Goal: Information Seeking & Learning: Learn about a topic

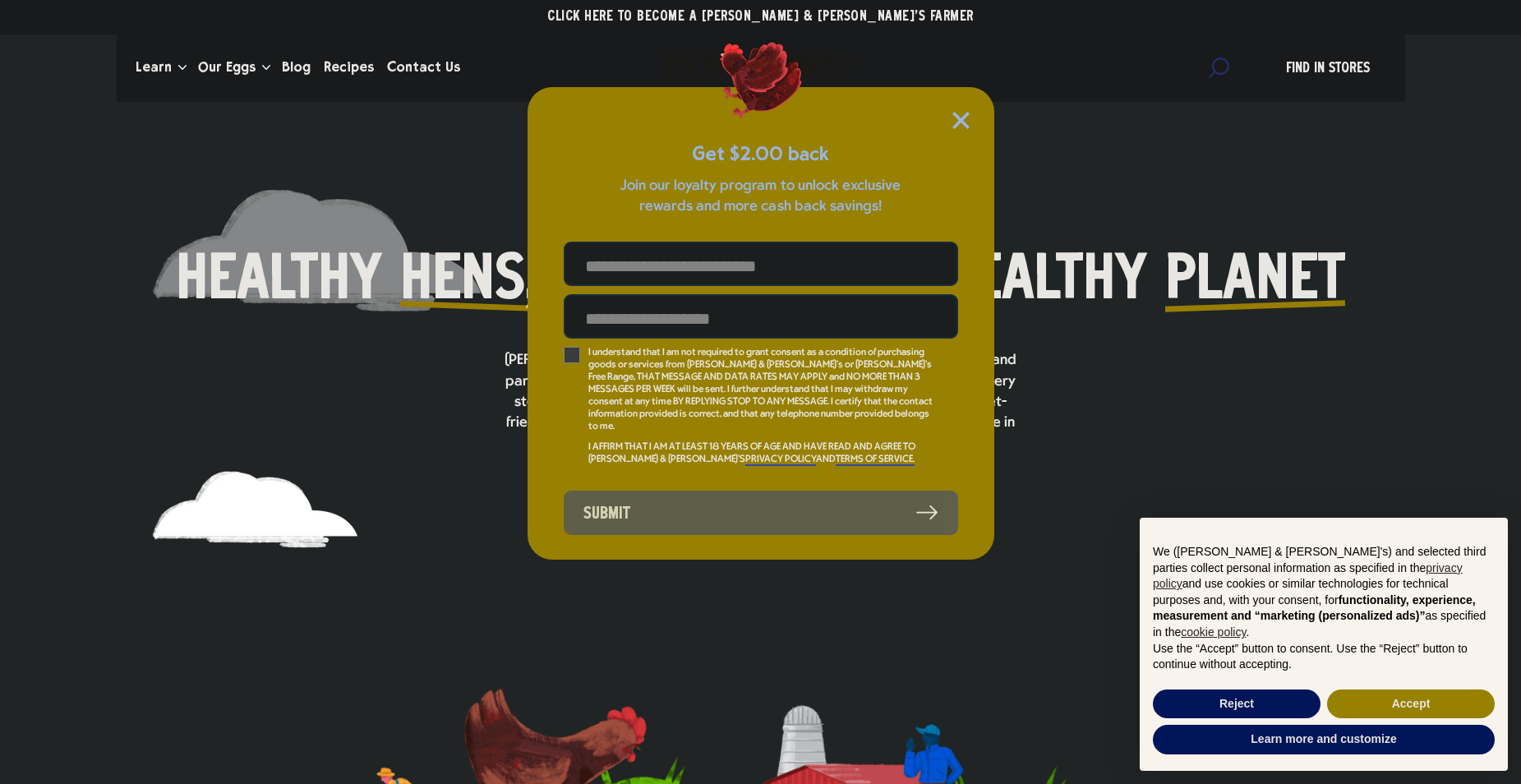
click at [976, 110] on div "Get $2.00 back Join our loyalty program to unlock exclusive rewards and more ca…" at bounding box center [761, 323] width 467 height 472
click at [967, 119] on icon "Close Modal" at bounding box center [961, 119] width 17 height 17
click at [964, 128] on icon "Close Modal" at bounding box center [961, 119] width 17 height 17
click at [958, 117] on icon "Close Modal" at bounding box center [961, 119] width 15 height 15
click at [1233, 696] on button "Reject" at bounding box center [1237, 704] width 168 height 29
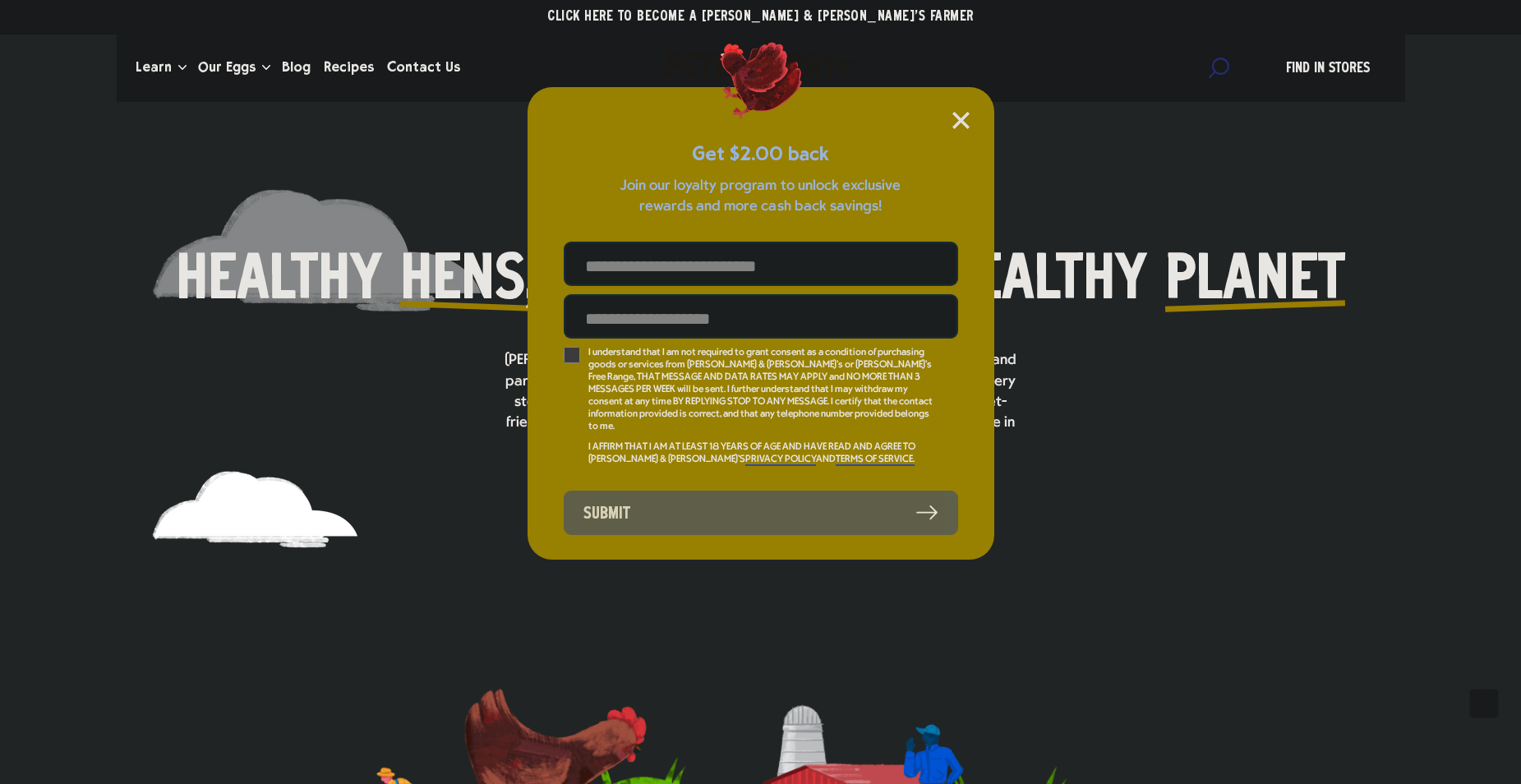
click at [965, 122] on icon "Close Modal" at bounding box center [961, 119] width 15 height 15
click at [965, 122] on icon "Close Modal" at bounding box center [961, 119] width 17 height 17
click at [962, 115] on icon "Close Modal" at bounding box center [961, 119] width 17 height 17
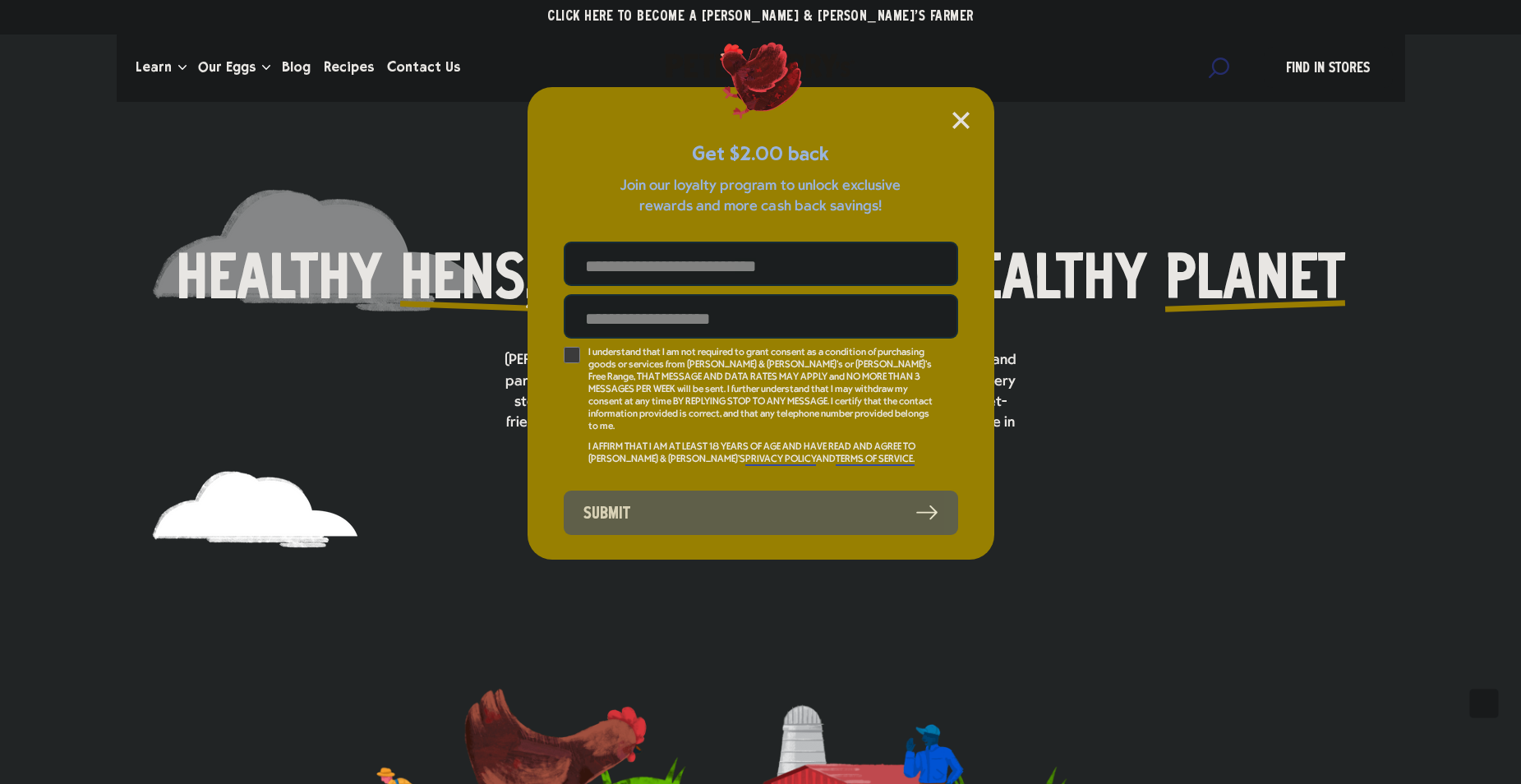
click at [962, 115] on icon "Close Modal" at bounding box center [961, 119] width 17 height 17
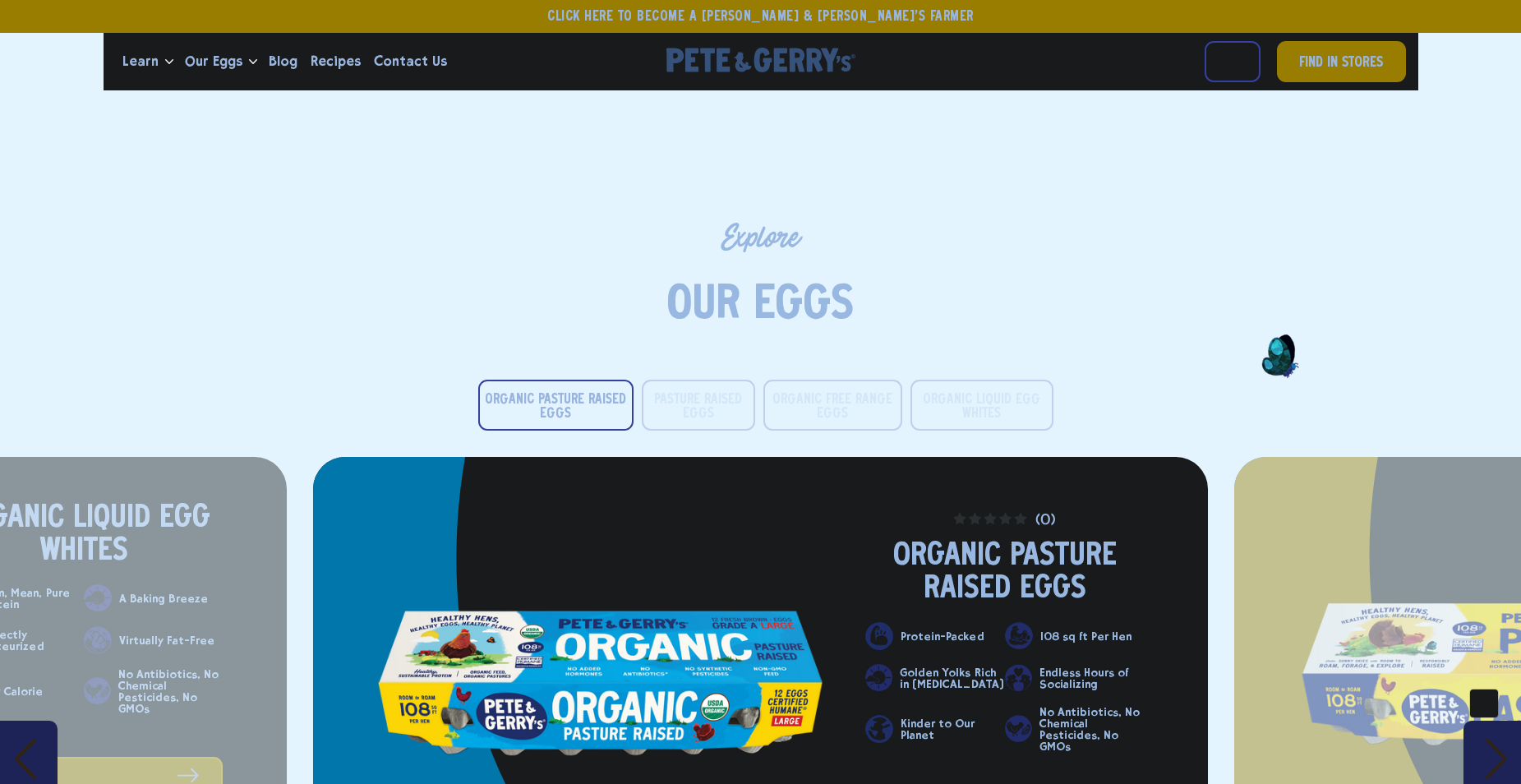
scroll to position [2465, 0]
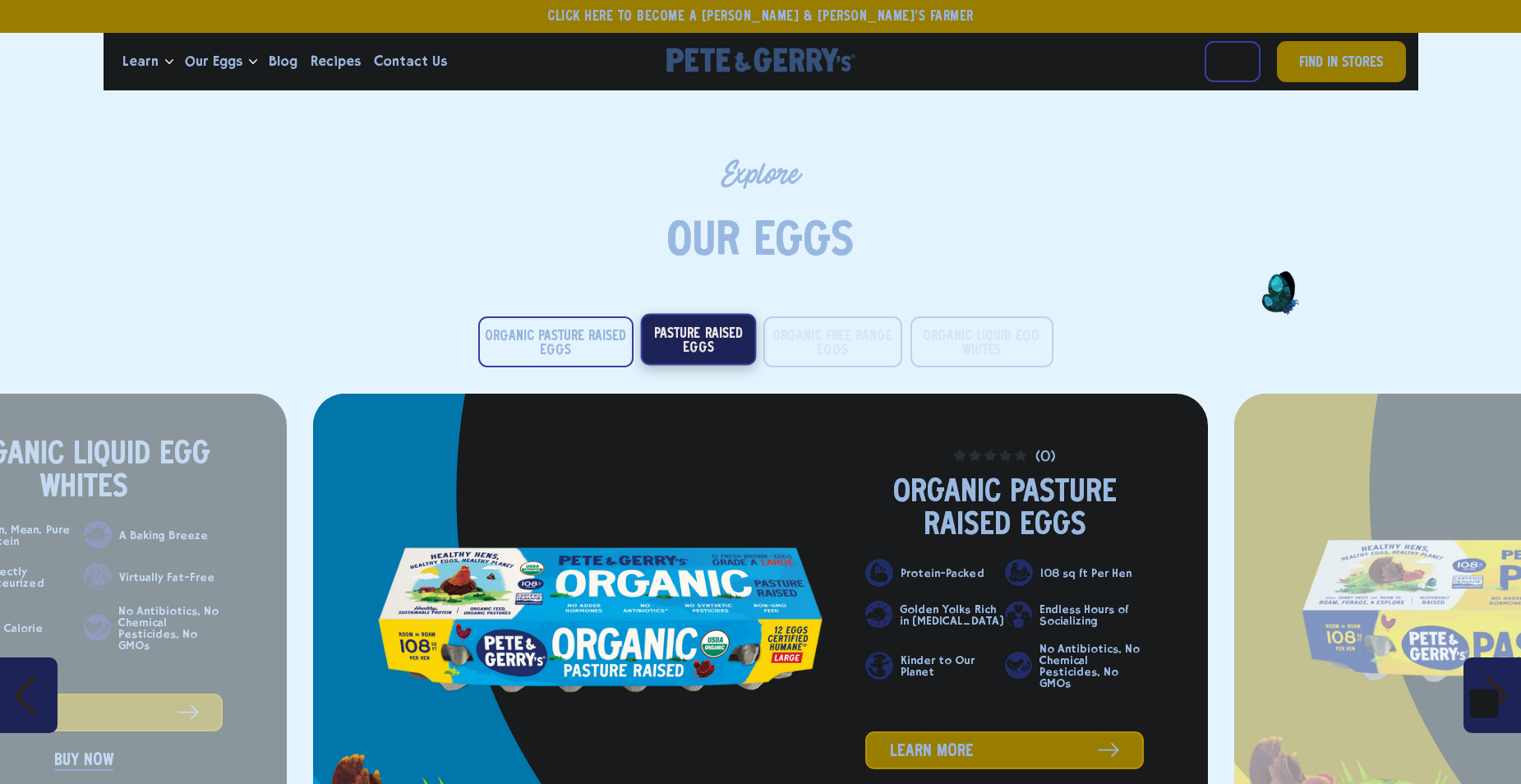
click at [710, 347] on button "Pasture Raised Eggs" at bounding box center [699, 339] width 116 height 52
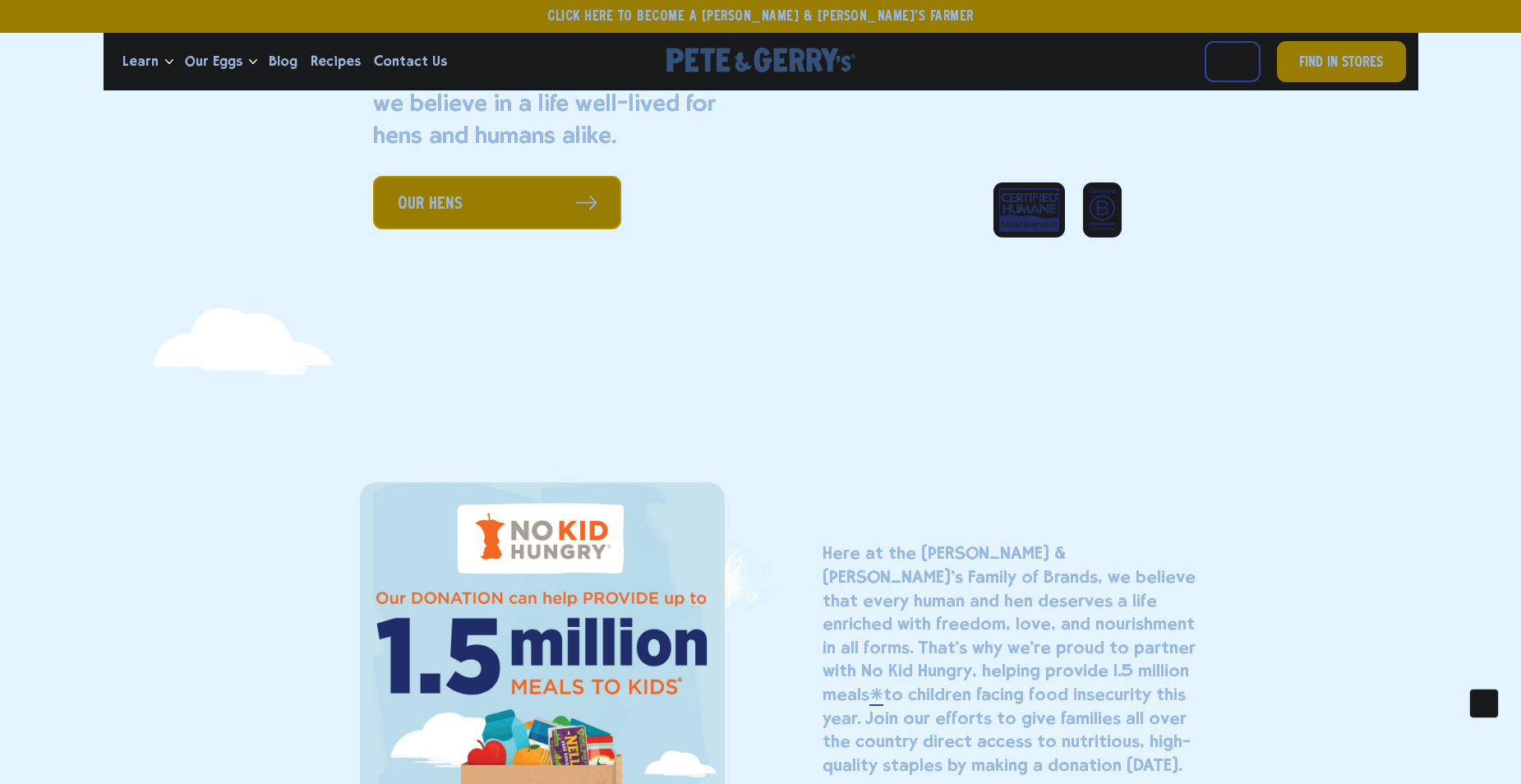
scroll to position [1233, 0]
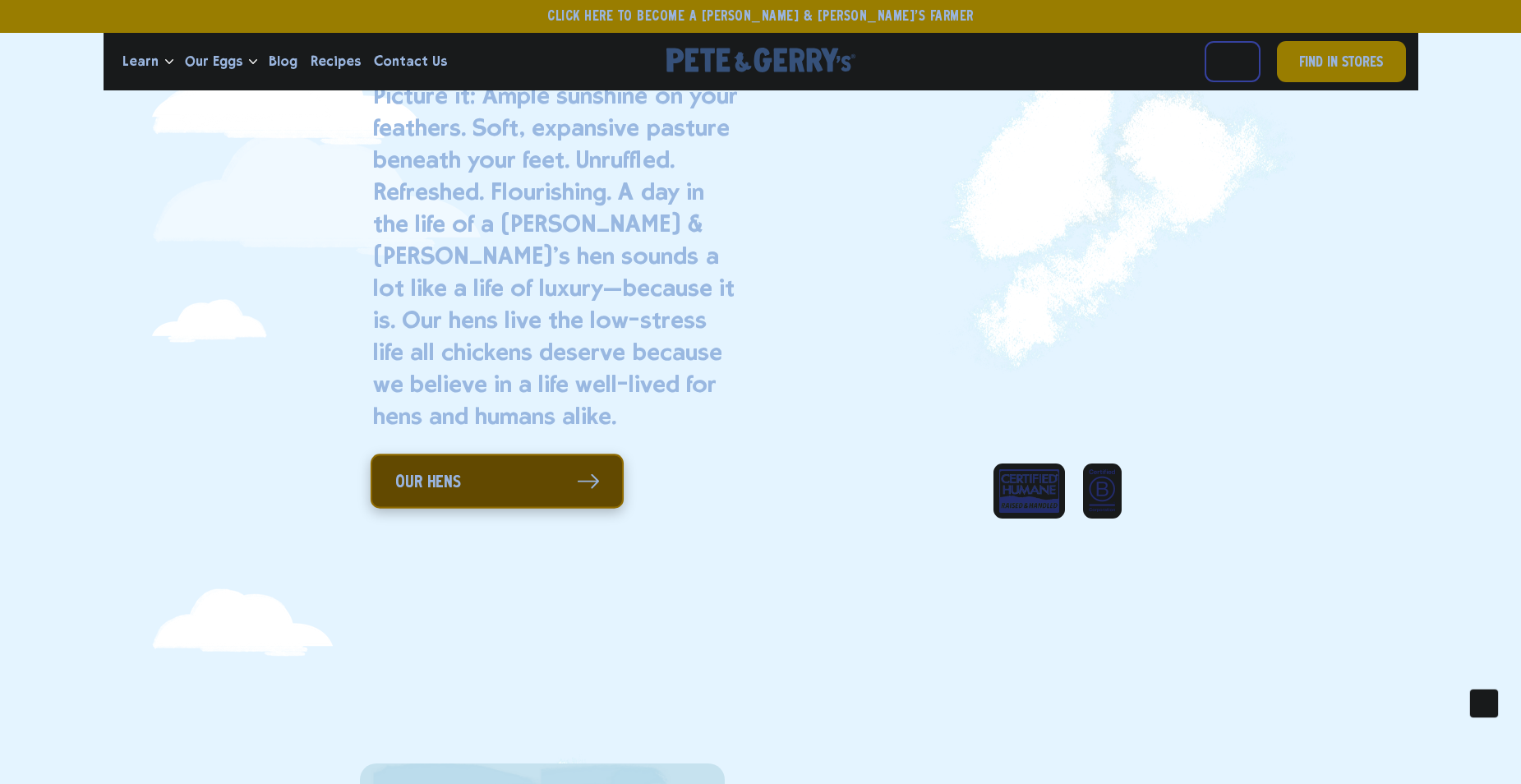
click at [540, 488] on link "Our Hens" at bounding box center [497, 481] width 253 height 54
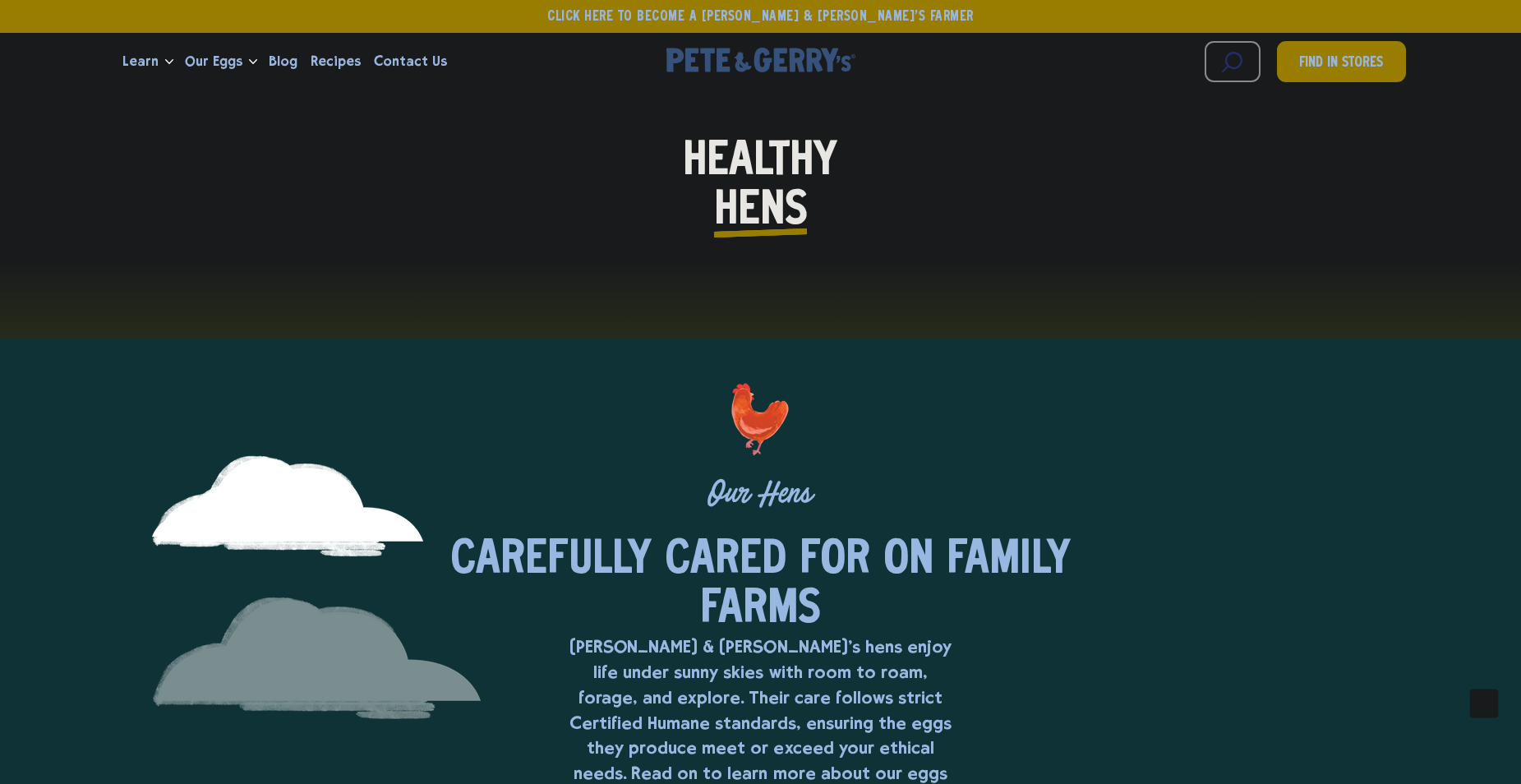
scroll to position [576, 0]
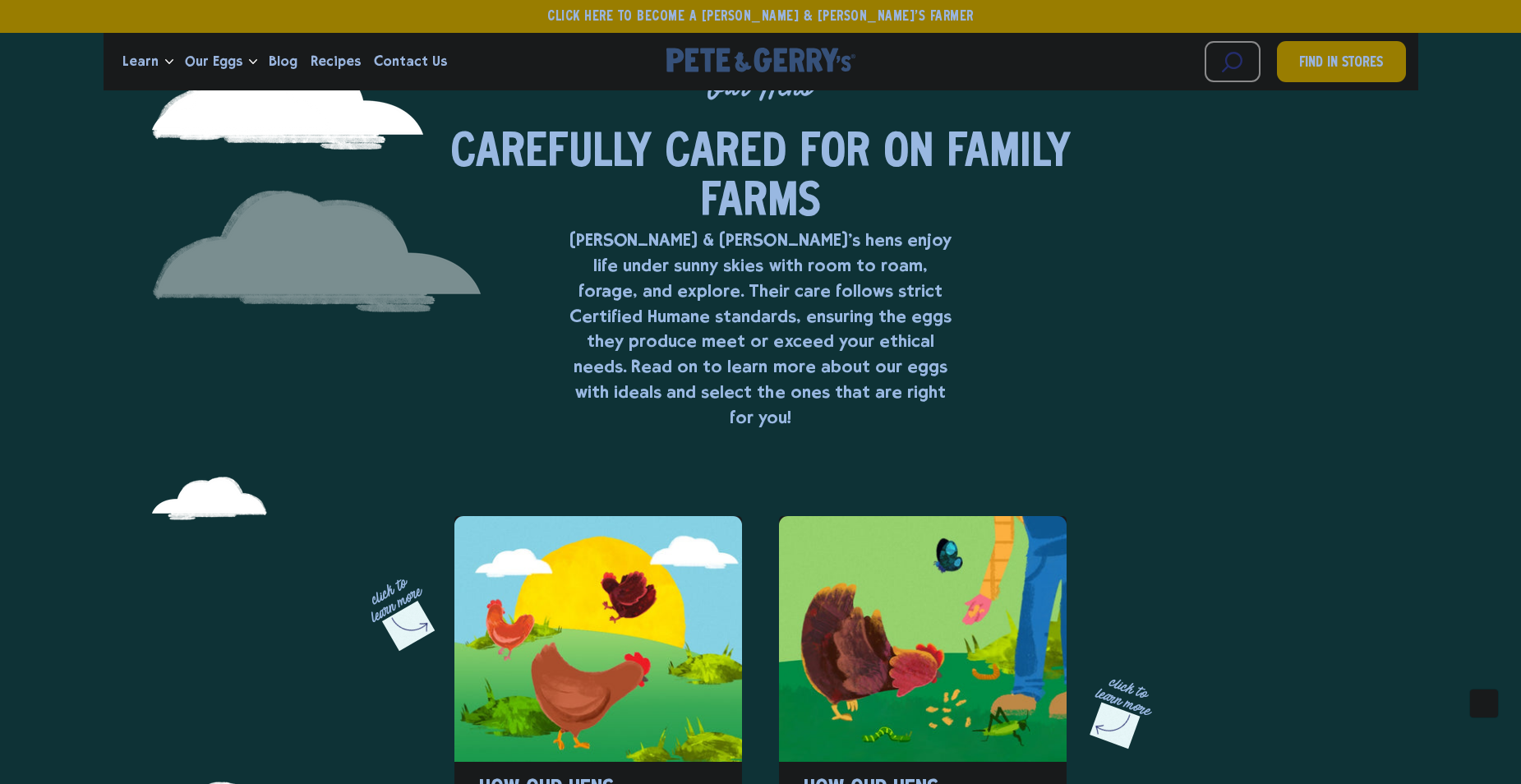
click at [765, 197] on span "farms" at bounding box center [761, 202] width 121 height 49
click at [764, 178] on span "farms" at bounding box center [761, 202] width 121 height 49
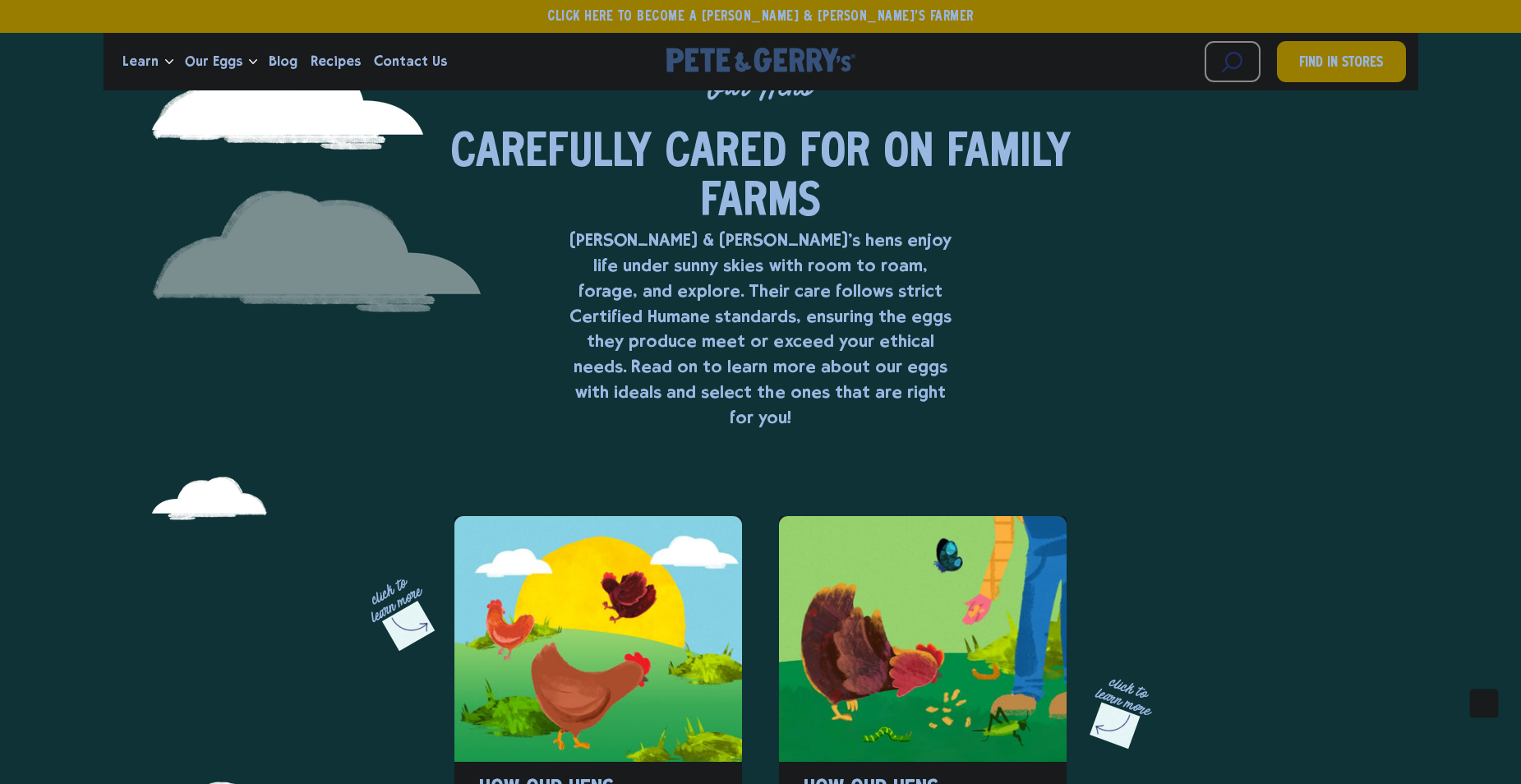
drag, startPoint x: 764, startPoint y: 177, endPoint x: 761, endPoint y: 188, distance: 11.4
click at [764, 178] on span "farms" at bounding box center [761, 202] width 121 height 49
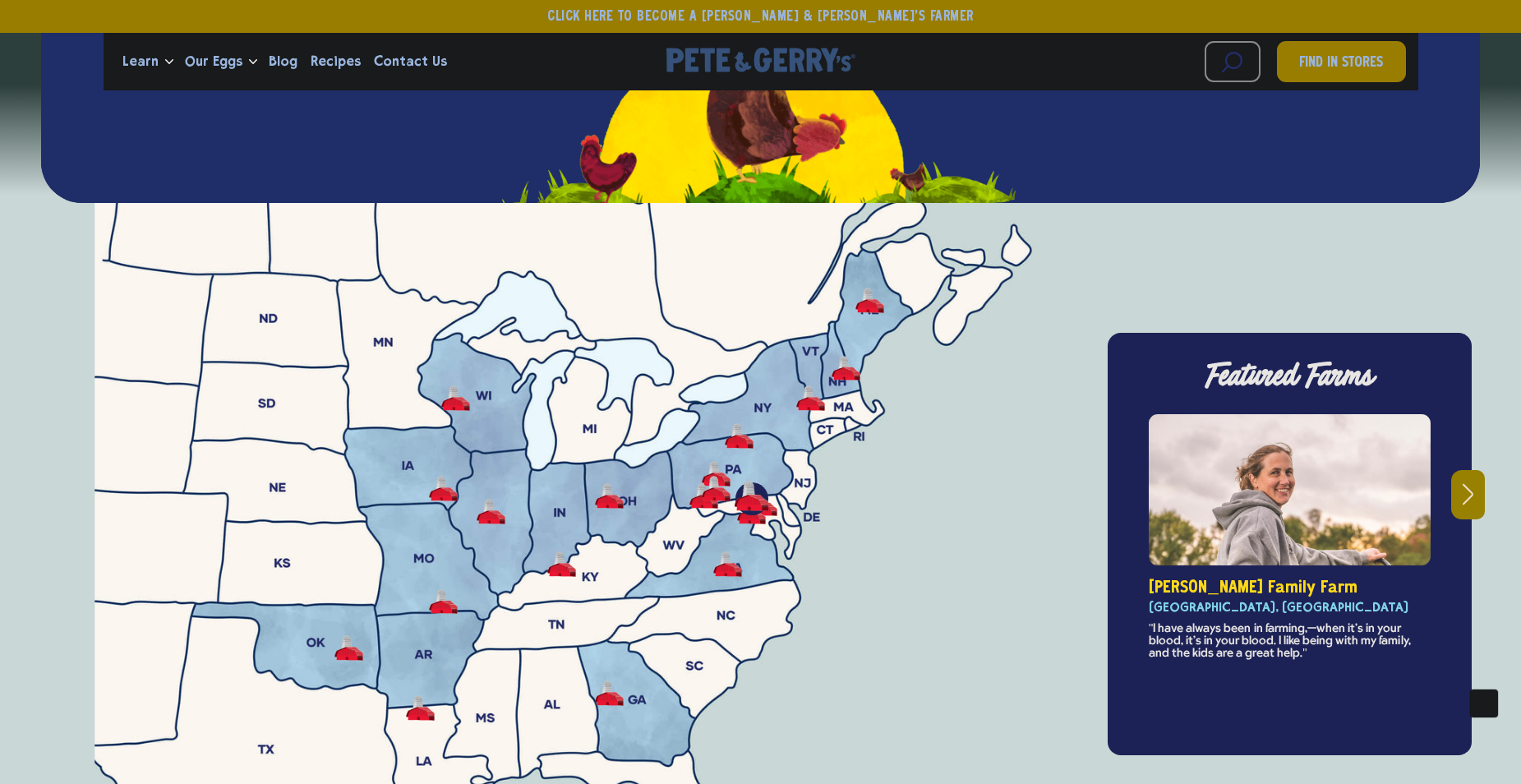
scroll to position [5753, 0]
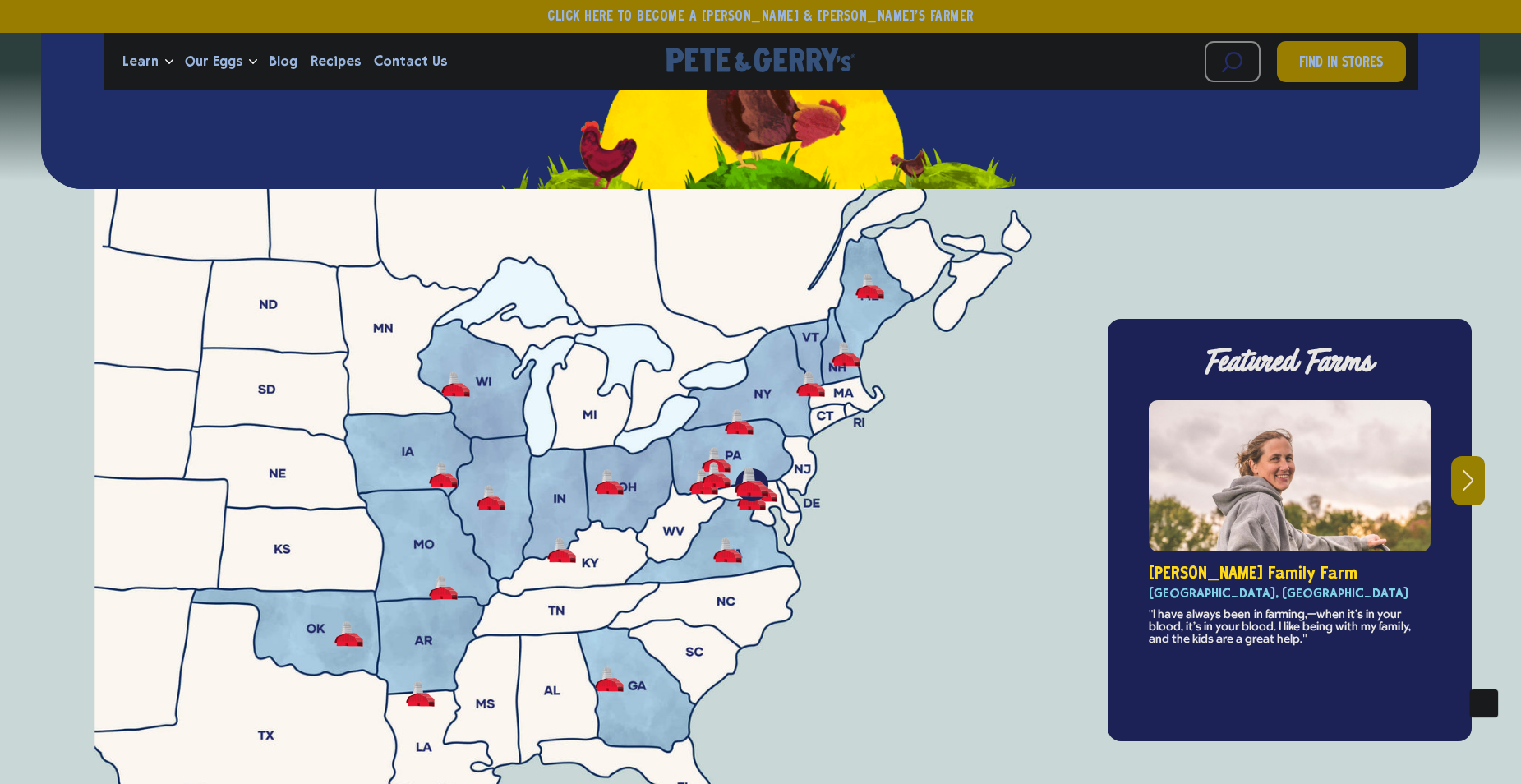
click at [1465, 470] on icon "Next" at bounding box center [1468, 480] width 11 height 22
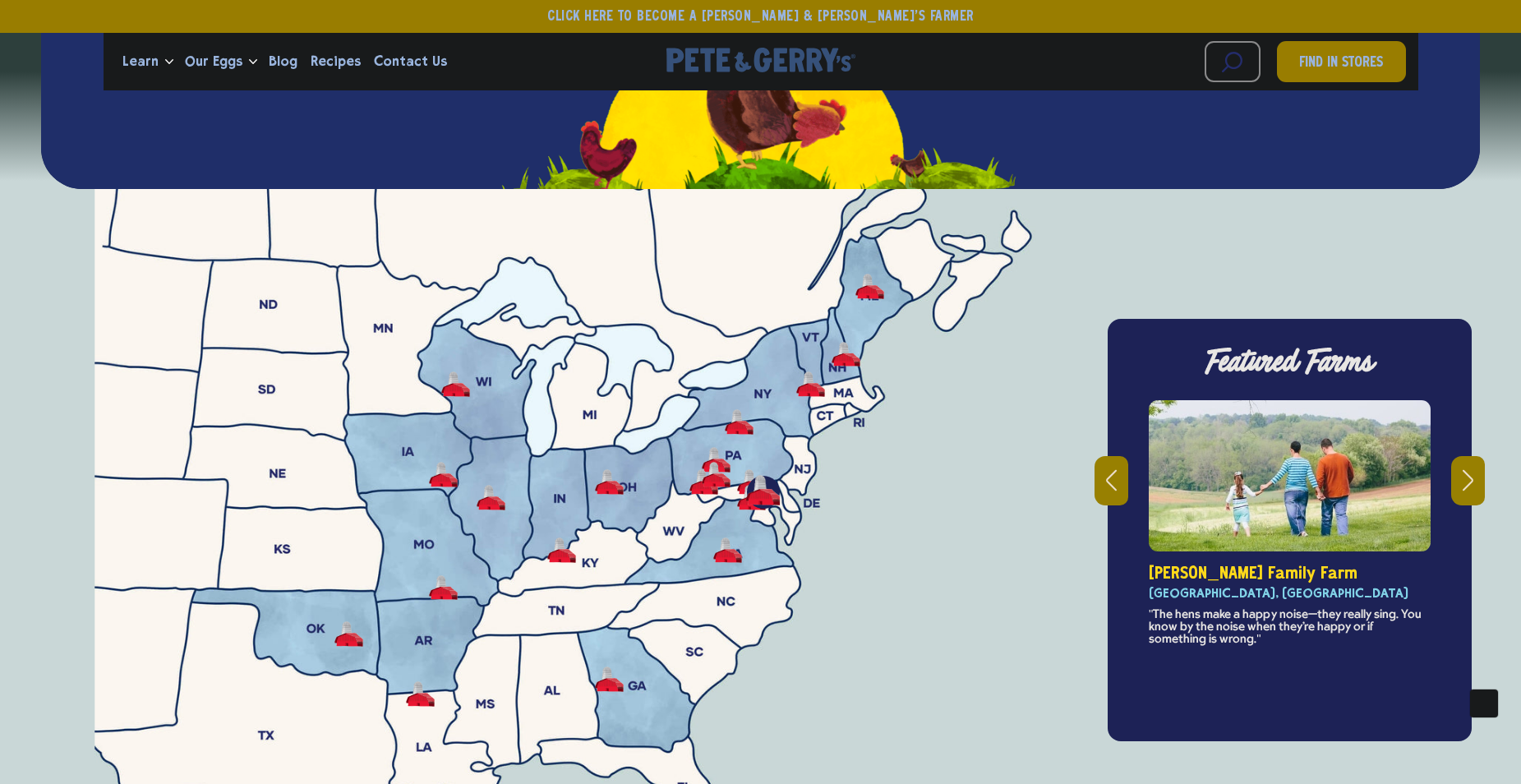
click at [1468, 470] on icon "Next" at bounding box center [1468, 480] width 11 height 22
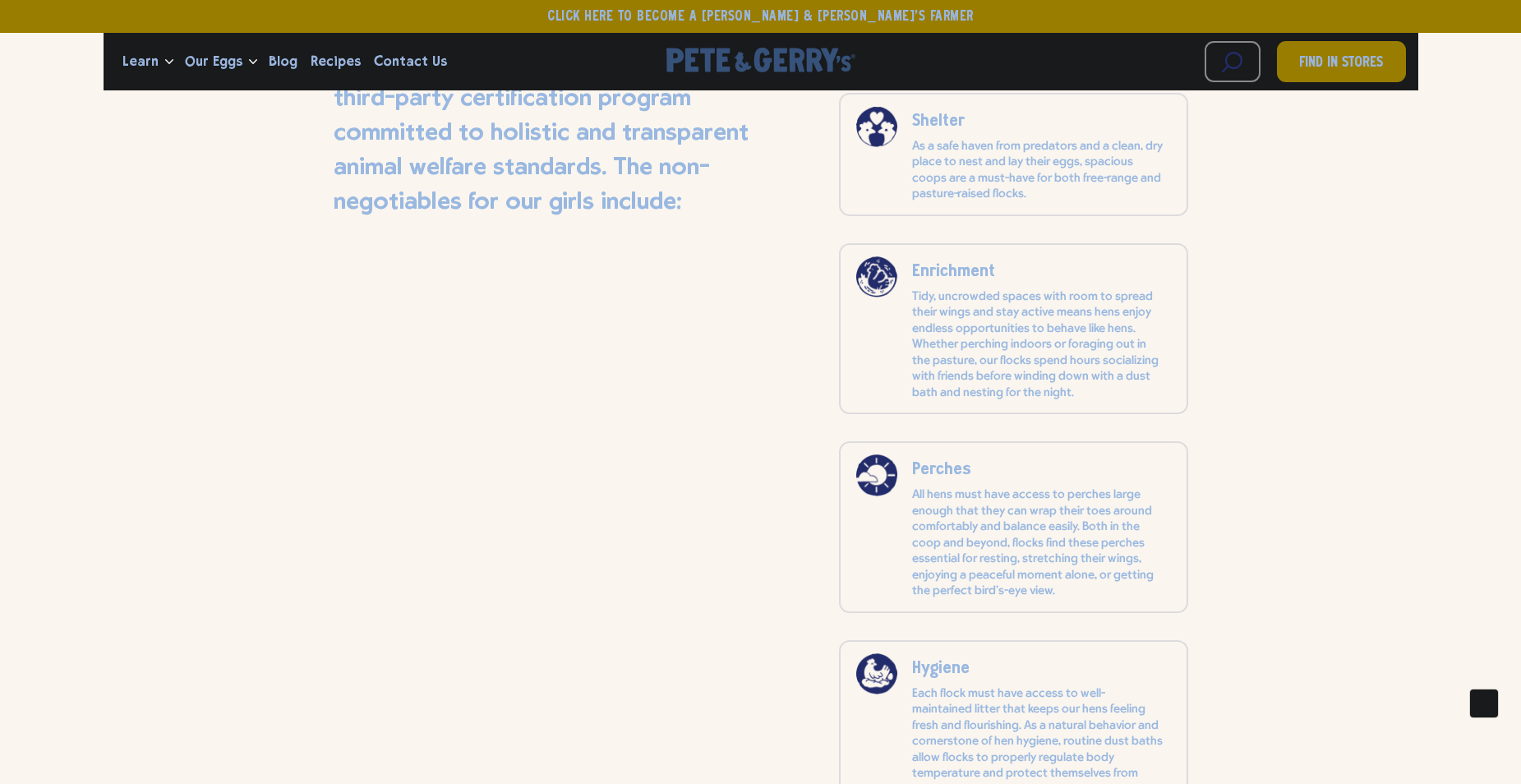
scroll to position [8135, 0]
